Goal: Navigation & Orientation: Find specific page/section

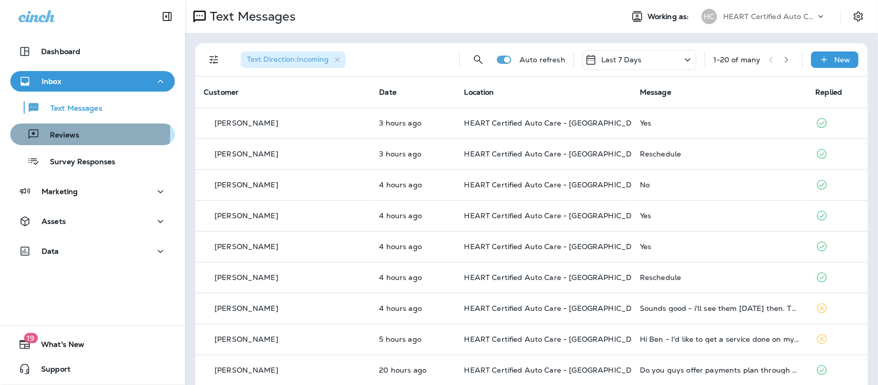
click at [77, 133] on p "Reviews" at bounding box center [60, 136] width 40 height 10
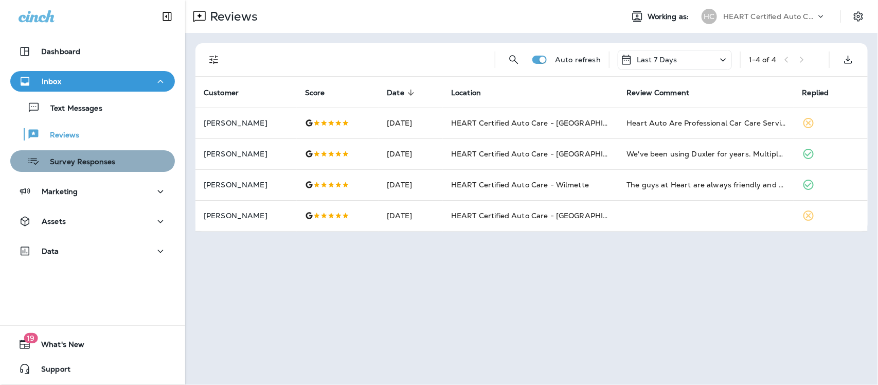
click at [95, 160] on p "Survey Responses" at bounding box center [78, 162] width 76 height 10
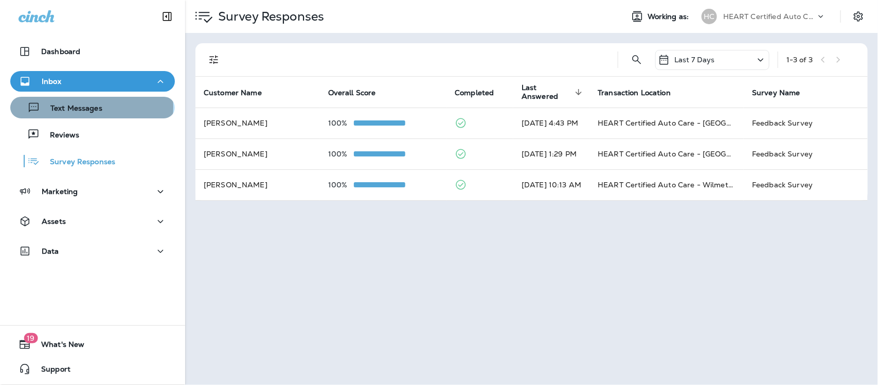
click at [91, 107] on p "Text Messages" at bounding box center [71, 109] width 62 height 10
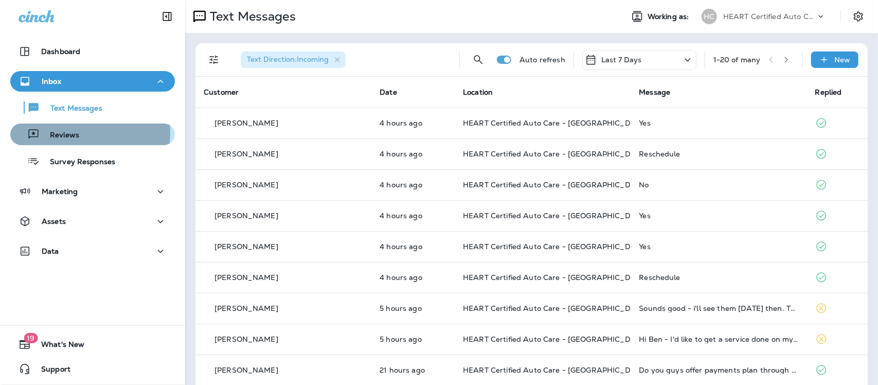
click at [67, 132] on p "Reviews" at bounding box center [60, 136] width 40 height 10
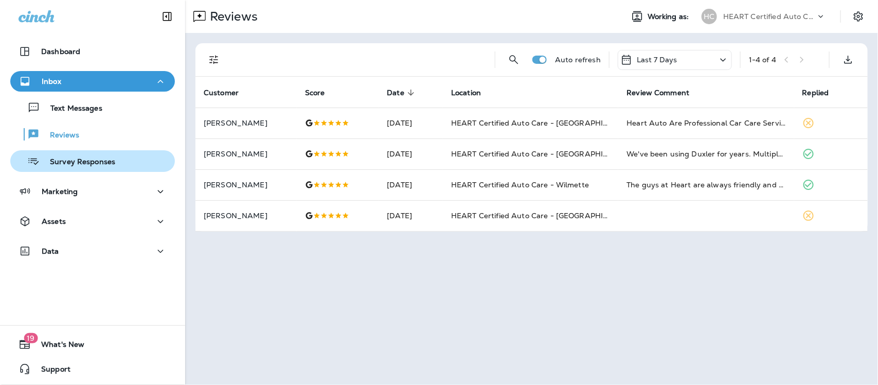
click at [73, 164] on p "Survey Responses" at bounding box center [78, 162] width 76 height 10
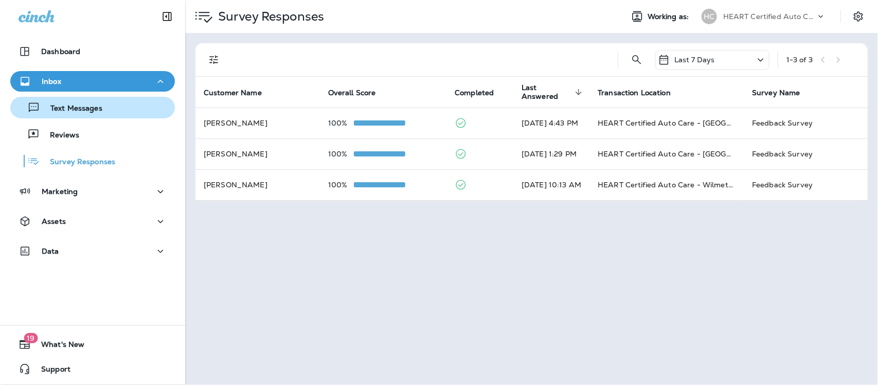
click at [63, 111] on p "Text Messages" at bounding box center [71, 109] width 62 height 10
